Goal: Find specific page/section: Find specific page/section

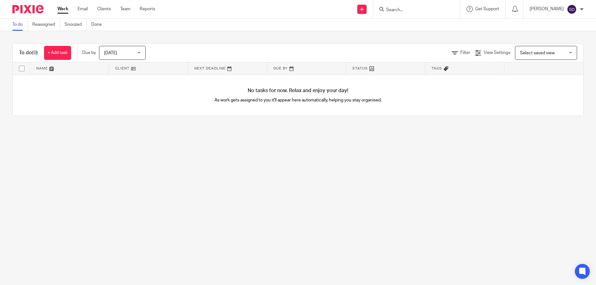
click at [408, 11] on input "Search" at bounding box center [414, 10] width 56 height 6
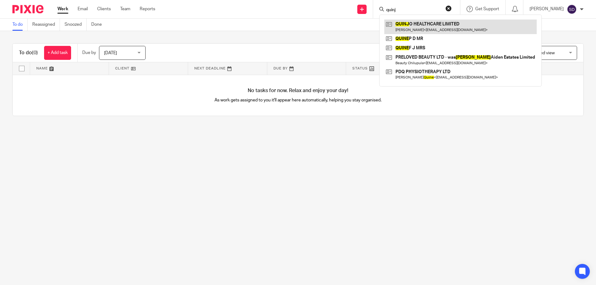
type input "quinj"
click at [438, 22] on link at bounding box center [460, 27] width 152 height 14
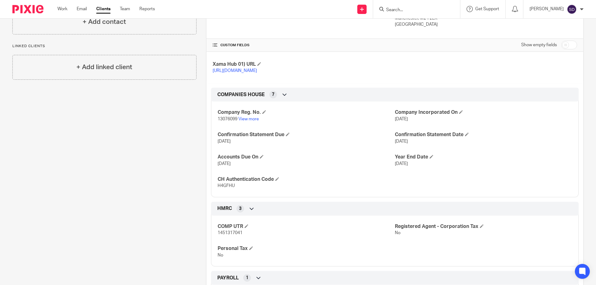
scroll to position [174, 0]
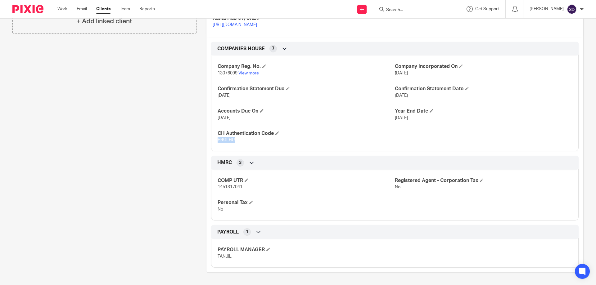
drag, startPoint x: 233, startPoint y: 141, endPoint x: 216, endPoint y: 142, distance: 16.2
click at [218, 142] on p "H4GFHU" at bounding box center [306, 140] width 177 height 6
copy span "H4GFHU"
click at [131, 120] on div "Client contacts [PERSON_NAME] 07428 530447 [EMAIL_ADDRESS][DOMAIN_NAME] Edit co…" at bounding box center [100, 85] width 194 height 375
